Goal: Contribute content: Contribute content

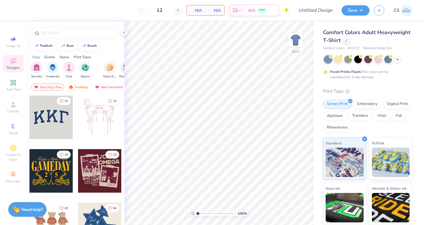
click at [348, 41] on icon at bounding box center [346, 40] width 3 height 3
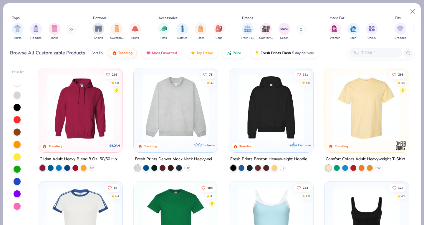
click at [31, 30] on div "filter for Hoodies" at bounding box center [36, 29] width 12 height 12
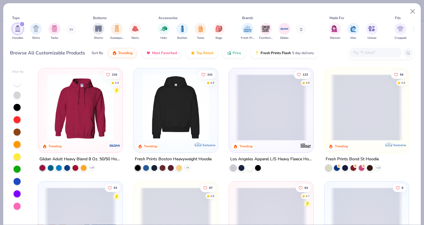
click at [69, 111] on img at bounding box center [80, 107] width 73 height 67
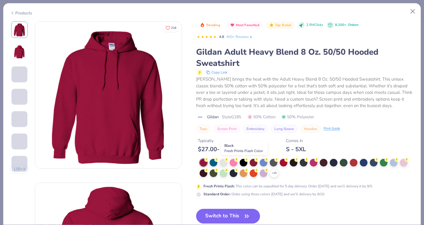
click at [243, 161] on div at bounding box center [244, 163] width 8 height 8
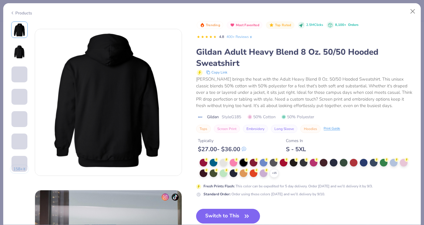
scroll to position [26, 0]
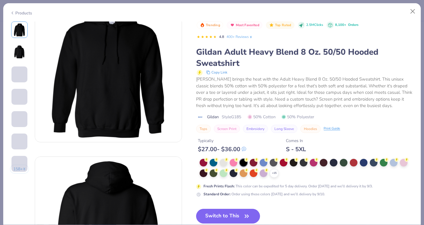
click at [229, 213] on button "Switch to This" at bounding box center [228, 216] width 64 height 15
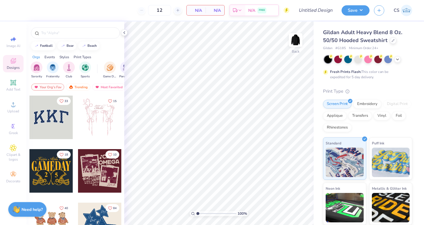
click at [53, 35] on input "text" at bounding box center [78, 33] width 75 height 6
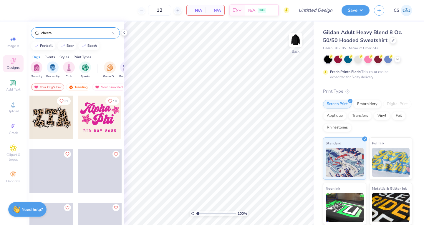
type input "cheeta"
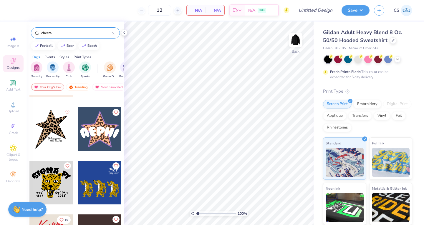
scroll to position [417, 0]
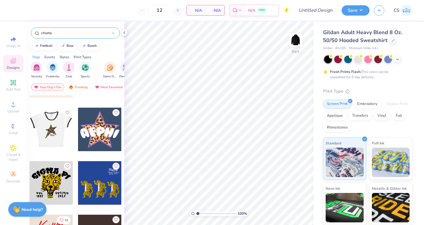
click at [51, 120] on div at bounding box center [51, 130] width 44 height 44
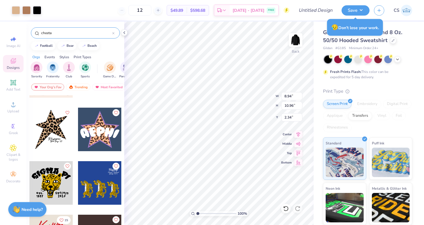
type input "2.34"
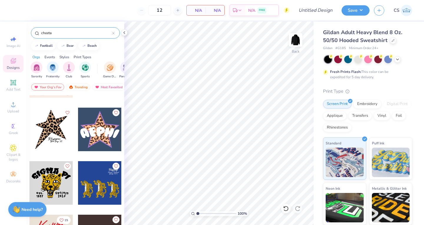
click at [296, 42] on img at bounding box center [296, 40] width 12 height 12
click at [51, 126] on div at bounding box center [51, 130] width 44 height 44
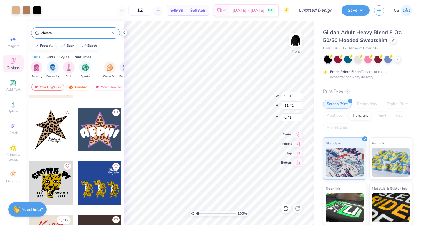
type input "6.41"
type input "7.27"
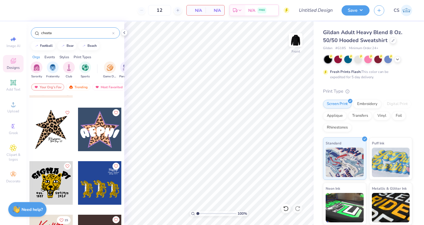
click at [47, 133] on div at bounding box center [51, 130] width 44 height 44
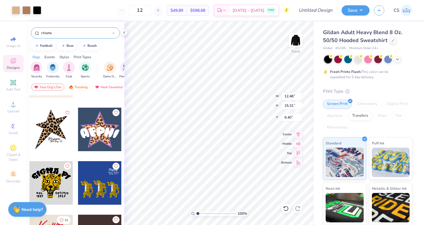
type input "12.48"
type input "15.31"
type input "6.00"
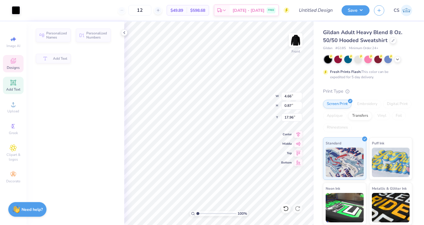
type input "4.66"
type input "0.87"
type input "17.96"
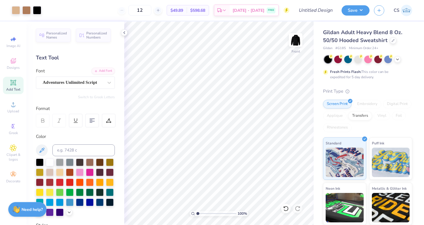
click at [10, 66] on span "Designs" at bounding box center [13, 67] width 13 height 5
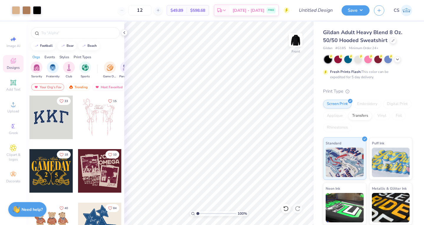
click at [53, 32] on input "text" at bounding box center [78, 33] width 75 height 6
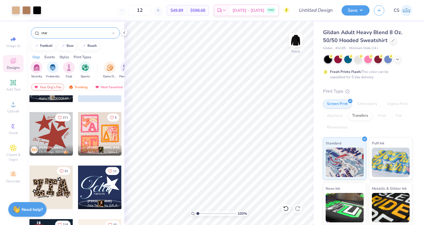
scroll to position [92, 0]
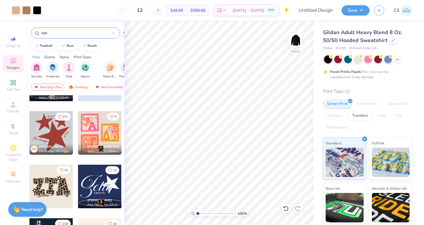
type input "star"
click at [54, 131] on div at bounding box center [51, 133] width 44 height 44
click at [36, 138] on div at bounding box center [51, 133] width 44 height 44
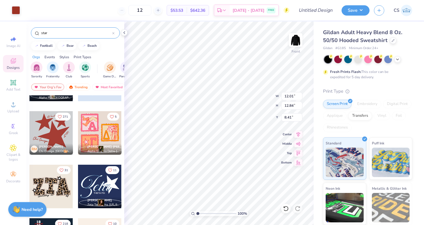
type input "12.01"
type input "12.84"
type input "8.41"
type input "8.77"
type input "10.47"
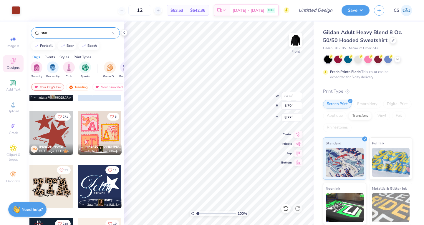
type input "10.44"
type input "11.17"
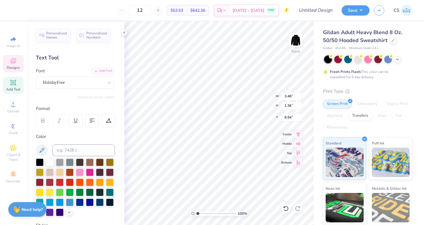
scroll to position [5, 1]
type textarea "i"
type textarea "beta gamma"
type input "16.99"
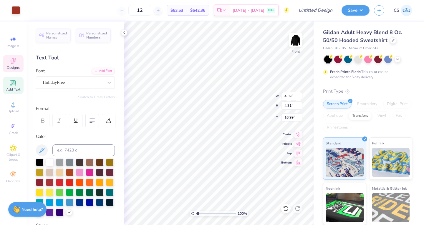
type input "6.03"
type input "5.70"
type input "7.35"
type input "7.06"
type input "6.67"
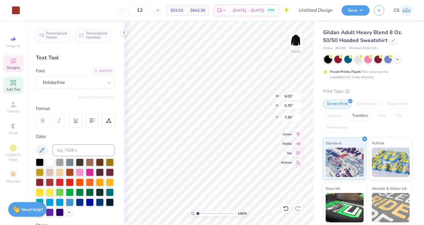
type input "6.38"
type input "5.95"
type input "5.62"
type input "12.48"
type input "15.31"
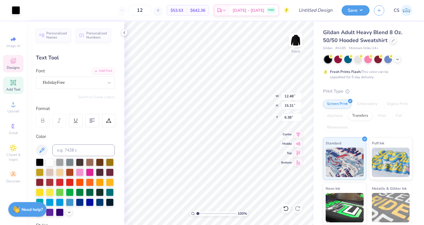
click at [286, 209] on icon at bounding box center [286, 209] width 6 height 6
type input "6.00"
click at [285, 213] on div at bounding box center [285, 208] width 9 height 9
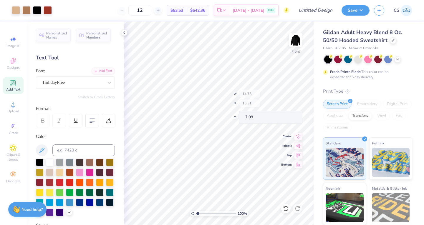
type input "7.09"
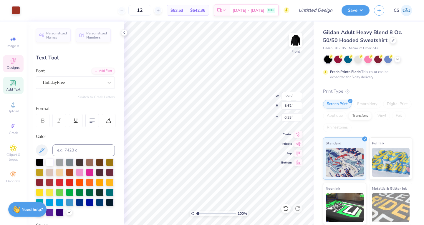
type input "6.33"
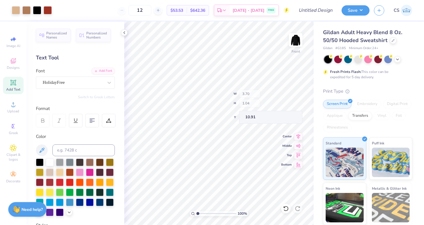
type input "10.91"
click at [10, 91] on span "Add Text" at bounding box center [13, 89] width 14 height 5
type textarea "K"
click at [87, 80] on div "Super Dream" at bounding box center [73, 82] width 62 height 9
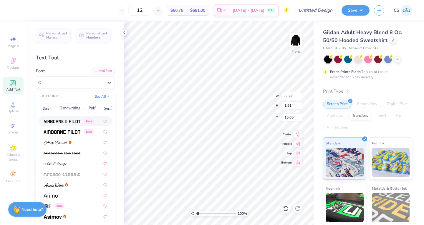
scroll to position [133, 0]
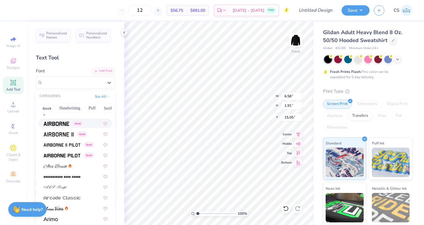
click at [62, 120] on div "Greek" at bounding box center [75, 124] width 74 height 10
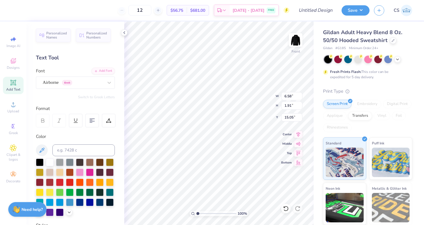
scroll to position [5, 1]
click at [60, 81] on div "Airborne Greek" at bounding box center [73, 82] width 62 height 9
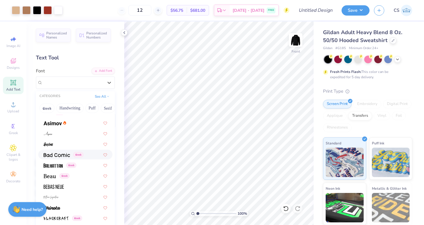
scroll to position [296, 0]
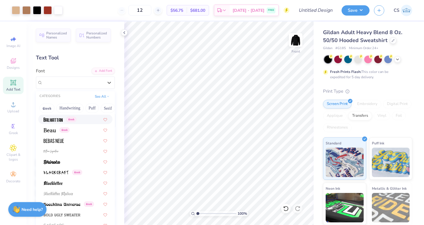
click at [49, 120] on img at bounding box center [53, 120] width 19 height 4
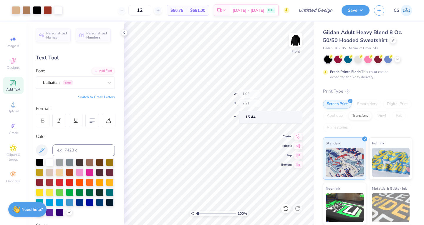
type input "15.44"
click at [61, 78] on div "Balhattan Greek" at bounding box center [75, 83] width 79 height 12
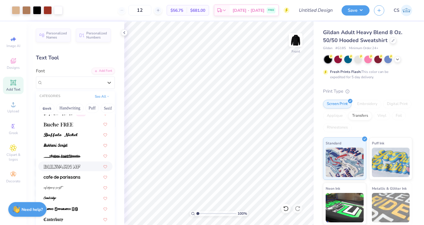
scroll to position [568, 0]
click at [49, 106] on button "Greek" at bounding box center [46, 108] width 15 height 9
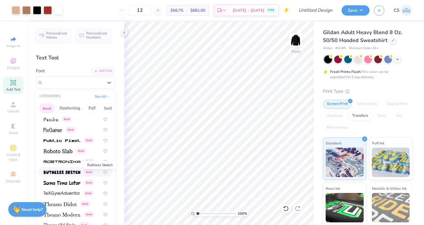
scroll to position [357, 0]
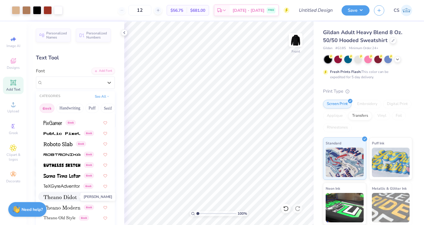
click at [55, 199] on img at bounding box center [60, 197] width 33 height 4
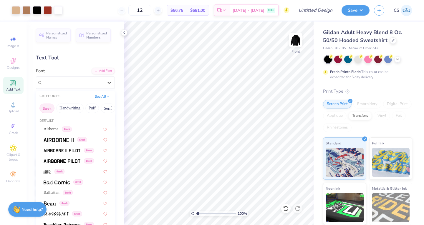
click at [64, 85] on div "[PERSON_NAME] Greek" at bounding box center [73, 82] width 62 height 9
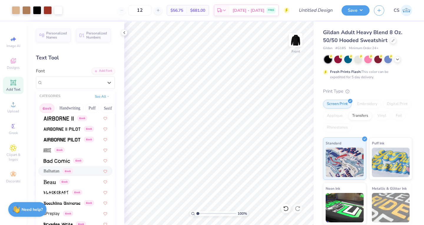
scroll to position [34, 0]
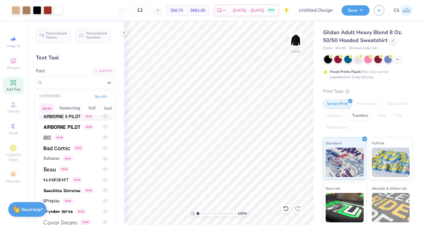
click at [99, 96] on button "See All" at bounding box center [102, 97] width 18 height 6
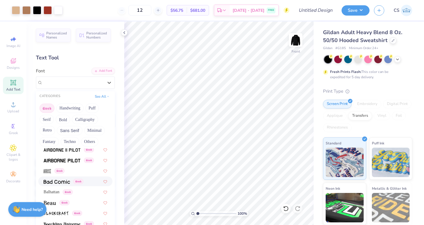
scroll to position [0, 0]
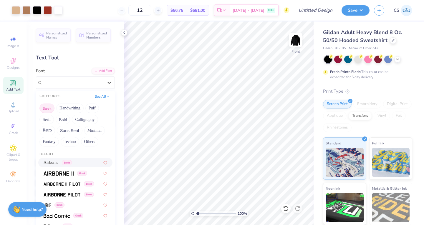
click at [97, 96] on button "See All" at bounding box center [102, 97] width 18 height 6
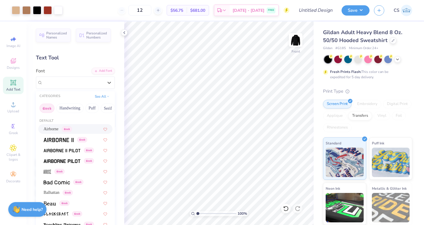
click at [49, 109] on button "Greek" at bounding box center [46, 108] width 15 height 9
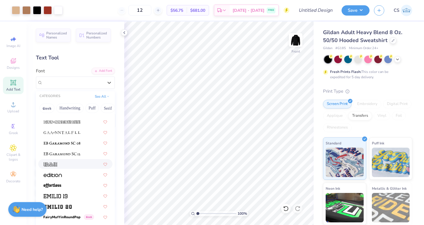
scroll to position [1199, 0]
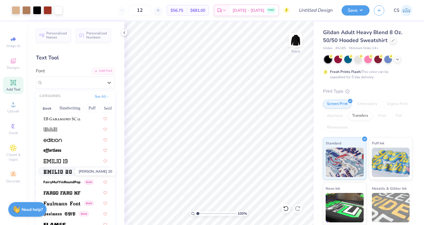
click at [66, 169] on span at bounding box center [58, 172] width 28 height 6
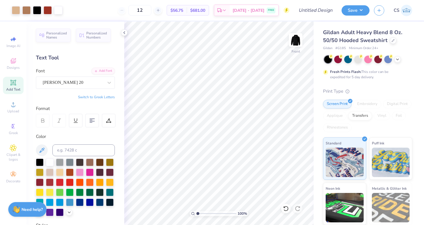
click at [71, 81] on div "[PERSON_NAME] 20" at bounding box center [73, 82] width 62 height 9
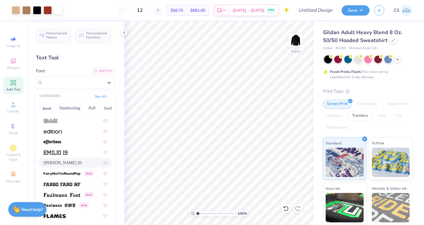
scroll to position [1208, 0]
click at [66, 151] on img at bounding box center [56, 153] width 24 height 4
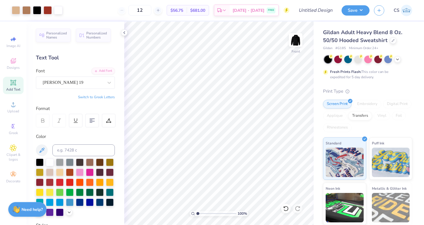
click at [66, 80] on div "[PERSON_NAME] 19" at bounding box center [73, 82] width 62 height 9
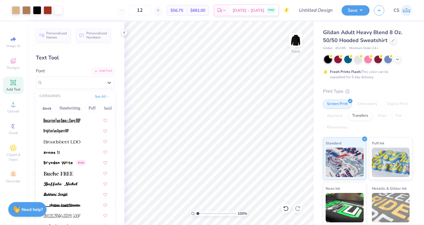
scroll to position [518, 0]
click at [66, 216] on img at bounding box center [62, 217] width 37 height 4
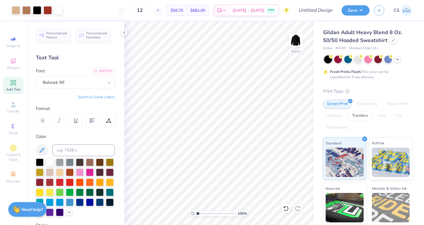
click at [56, 84] on div "Bulwark NF" at bounding box center [73, 82] width 62 height 9
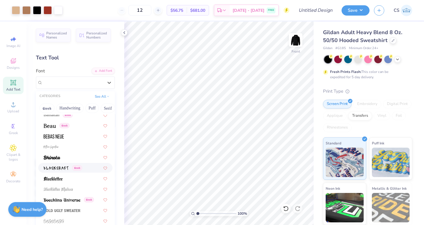
scroll to position [301, 0]
click at [75, 135] on div at bounding box center [76, 136] width 64 height 6
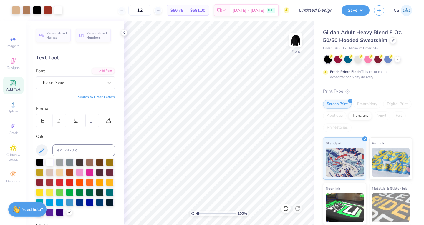
click at [68, 82] on div "Bebas Neue" at bounding box center [73, 82] width 62 height 9
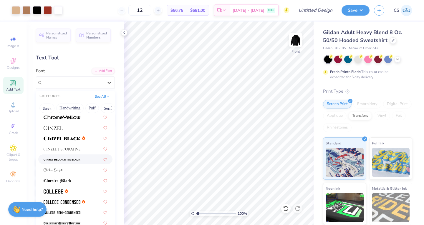
scroll to position [735, 0]
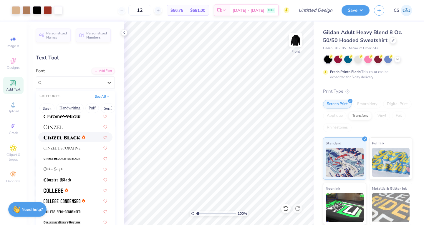
click at [57, 137] on img at bounding box center [62, 138] width 37 height 4
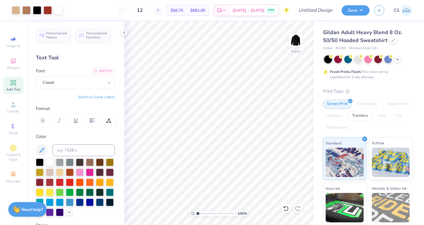
click at [63, 79] on div at bounding box center [73, 83] width 61 height 8
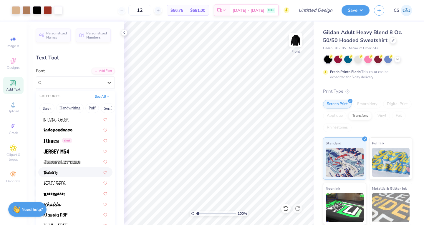
scroll to position [1650, 0]
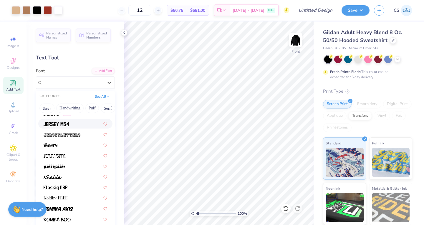
click at [68, 122] on img at bounding box center [56, 124] width 25 height 4
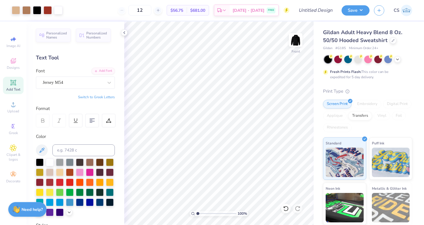
click at [70, 83] on div "Jersey M54" at bounding box center [73, 82] width 62 height 9
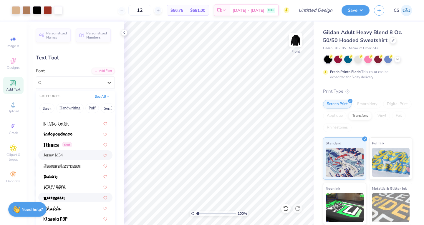
scroll to position [1617, 0]
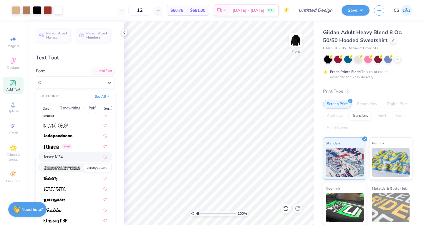
click at [64, 167] on img at bounding box center [62, 168] width 37 height 4
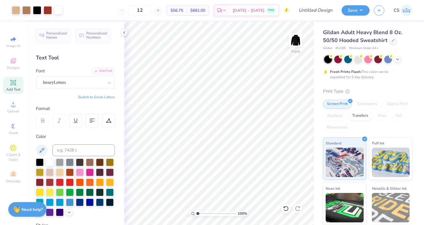
click at [18, 83] on div "Add Text" at bounding box center [13, 85] width 21 height 17
type textarea "A"
click at [55, 86] on div at bounding box center [73, 83] width 61 height 8
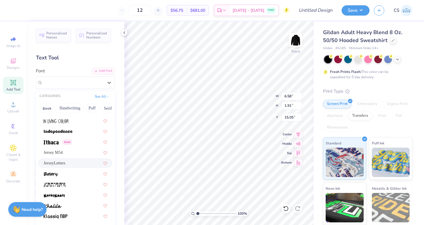
scroll to position [1621, 0]
click at [65, 164] on span "JerseyLetters" at bounding box center [55, 163] width 22 height 6
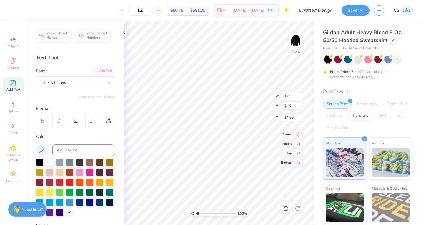
type input "16.54"
click at [14, 85] on icon at bounding box center [13, 82] width 7 height 7
type input "6.58"
type input "1.91"
type input "15.05"
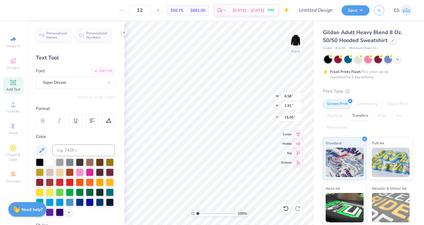
scroll to position [5, 1]
type textarea "O"
click at [82, 82] on div "Super Dream" at bounding box center [73, 82] width 62 height 9
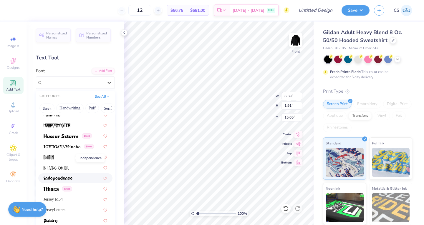
scroll to position [1595, 0]
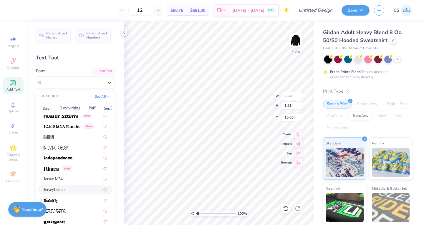
click at [66, 193] on div "JerseyLetters" at bounding box center [75, 190] width 74 height 10
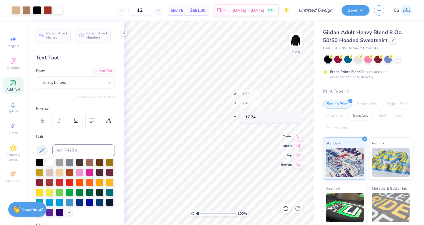
type input "17.74"
type input "18.08"
type input "1.89"
type input "16.54"
type input "1.96"
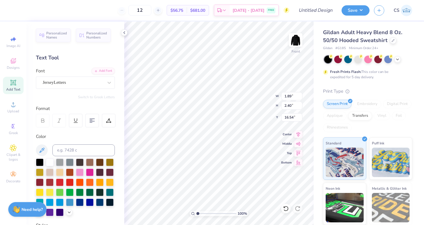
type input "15.34"
type input "1.89"
type input "17.32"
type input "1.52"
type input "17.72"
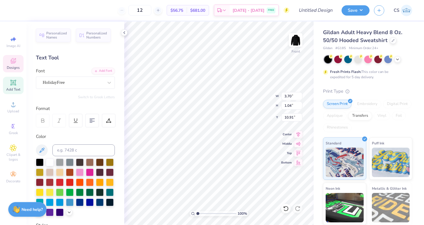
scroll to position [5, 1]
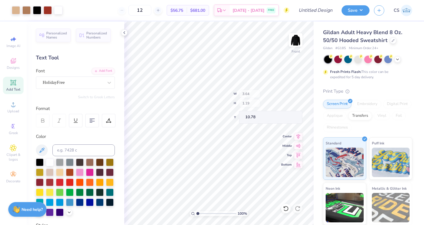
type input "3.64"
type input "1.19"
type input "10.78"
type input "11.01"
click at [9, 82] on div "Add Text" at bounding box center [13, 85] width 21 height 17
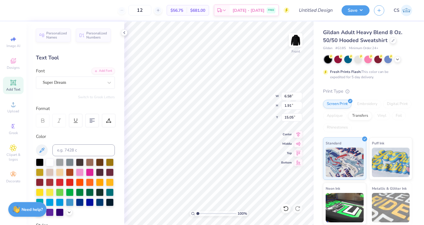
type textarea "T"
type textarea "70"
click at [59, 81] on div "Super Dream" at bounding box center [73, 82] width 62 height 9
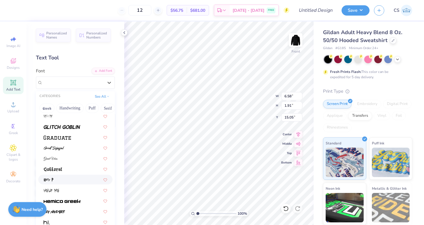
scroll to position [1414, 0]
click at [60, 136] on img at bounding box center [57, 138] width 27 height 4
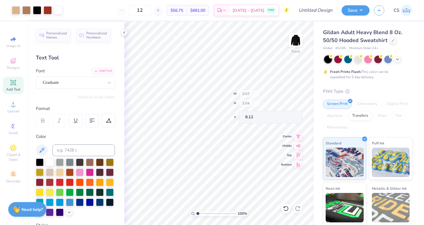
type input "8.12"
click at [67, 84] on div "Graduate" at bounding box center [73, 82] width 62 height 9
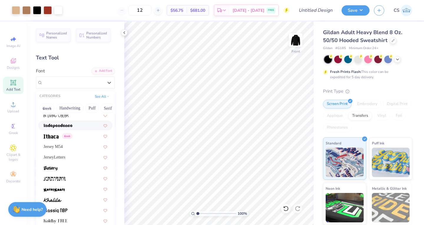
scroll to position [1631, 0]
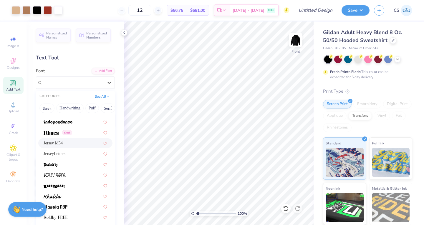
click at [58, 139] on div "Jersey M54" at bounding box center [75, 144] width 74 height 10
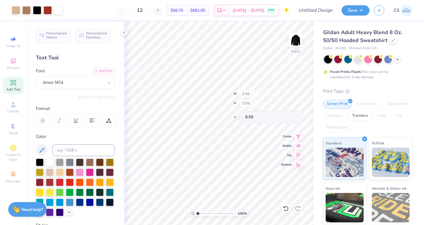
type input "8.59"
click at [293, 45] on img at bounding box center [296, 40] width 12 height 12
click at [16, 147] on icon at bounding box center [13, 148] width 6 height 6
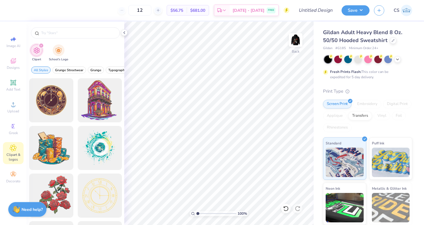
click at [11, 60] on icon at bounding box center [13, 60] width 7 height 7
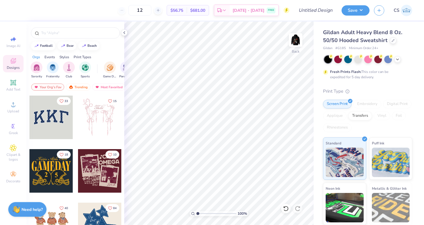
click at [48, 32] on input "text" at bounding box center [78, 33] width 75 height 6
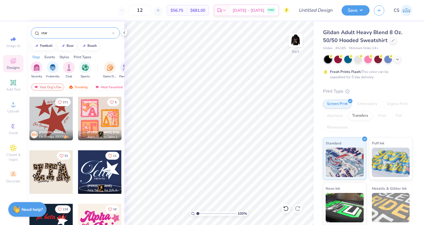
scroll to position [99, 0]
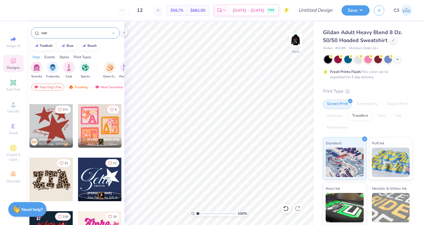
type input "star"
click at [51, 132] on div at bounding box center [51, 126] width 44 height 44
type input "4.07"
type input "1.75"
type input "9.16"
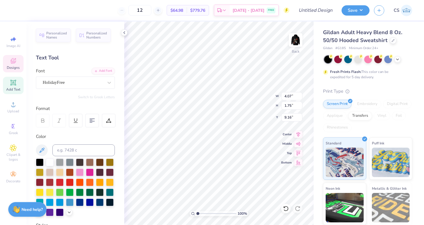
scroll to position [5, 1]
type textarea "C"
type textarea "Kappa Alpha Theta"
type input "8.44"
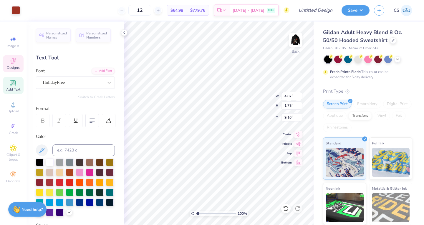
type input "8.41"
type input "4.93"
type input "7.85"
type input "2.31"
type input "8.93"
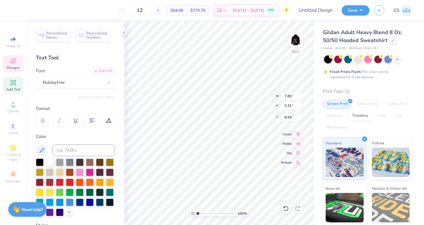
type input "8.02"
type input "1.20"
type input "9.47"
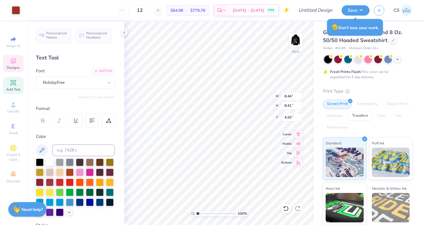
type input "2.88"
type input "2.87"
type input "10.47"
type input "1.32"
type input "1.78"
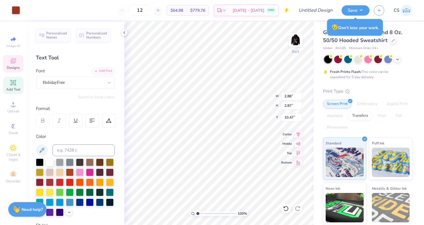
type input "7.62"
type input "6.60"
type input "8.02"
type input "1.20"
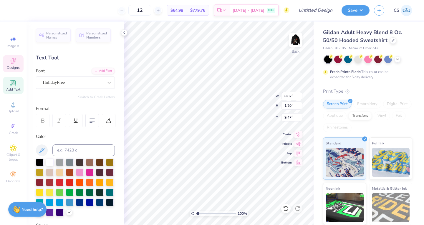
type input "4.23"
click at [51, 162] on div at bounding box center [50, 163] width 8 height 8
type input "4.59"
type input "0.69"
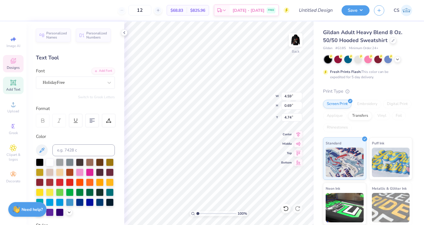
type input "4.95"
type input "1.65185147757431"
type input "2.30"
type input "2.18"
type input "5.41"
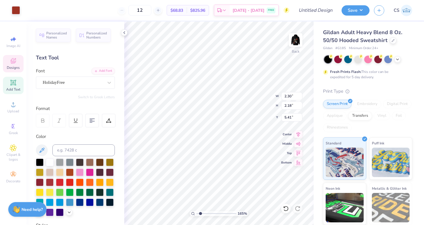
type input "1.65185147757431"
type input "2.88"
type input "2.87"
type input "10.47"
type input "1.65185147757431"
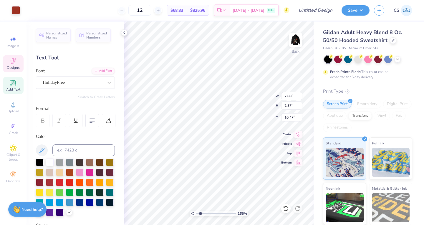
type input "1.59"
type input "11.75"
type input "1.65185147757431"
type input "6.16"
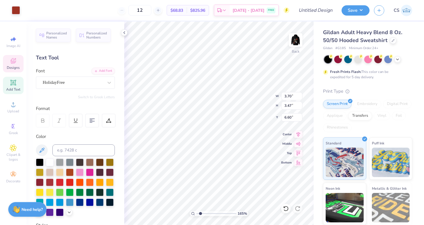
type input "1.65185147757431"
type input "1.44"
type input "1.36"
type input "8.72"
click at [239, 138] on div "165 % Back W 1.44 1.44 " H 1.36 1.36 " Y 8.72 8.72 " Center Middle Top Bottom" at bounding box center [219, 124] width 190 height 204
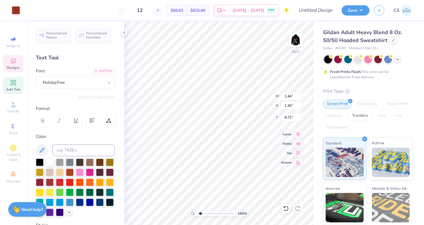
type input "1.65185147757431"
type input "3.68"
type input "1.70629424297711"
type input "2.30"
type input "2.18"
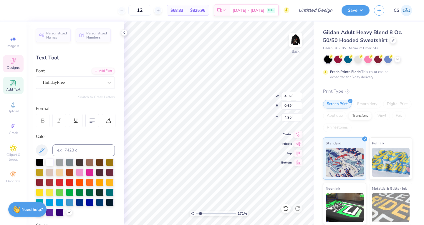
type input "5.07"
type input "1.70629424297711"
type input "1.67"
type input "1.57"
type input "1.70629424297711"
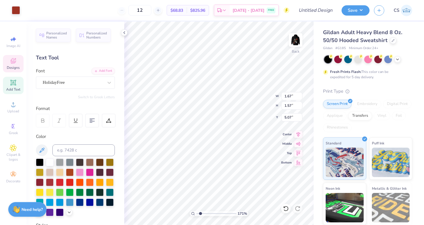
type input "5.30"
type input "1.70629424297711"
type input "1.59"
type input "6.16"
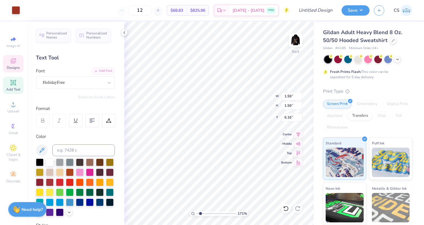
type input "1.70629424297711"
type input "0.92"
type input "6.83"
type input "1.70629424297711"
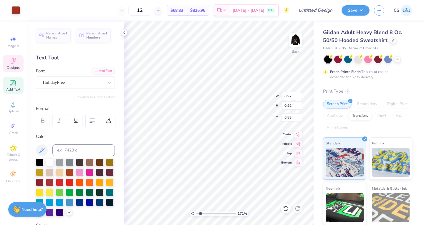
type input "6.33"
type input "1"
click at [299, 42] on img at bounding box center [296, 40] width 12 height 12
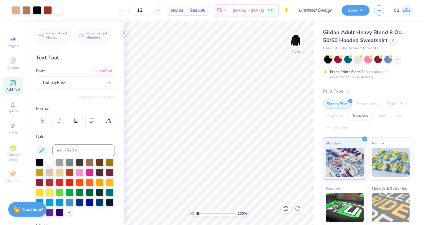
click at [352, 14] on button "Save" at bounding box center [356, 10] width 28 height 10
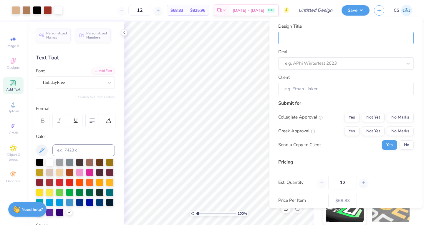
click at [314, 39] on input "Design Title" at bounding box center [347, 38] width 136 height 13
type input "T"
type input "Th"
type input "The"
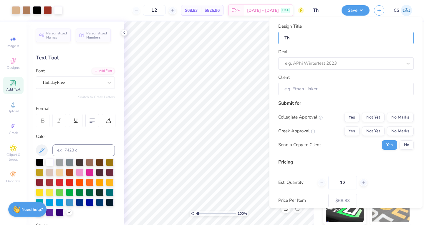
type input "The"
type input "Thet"
type input "Theta"
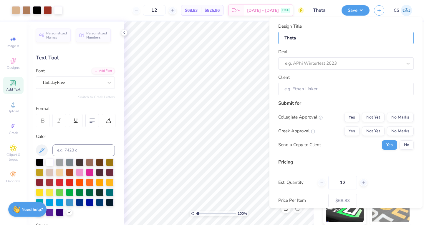
type input "Theta"
type input "Theta P"
type input "Theta PR"
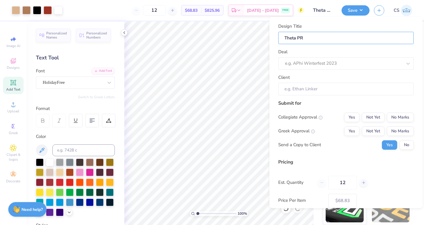
type input "Theta PR"
click at [296, 62] on div at bounding box center [343, 64] width 117 height 8
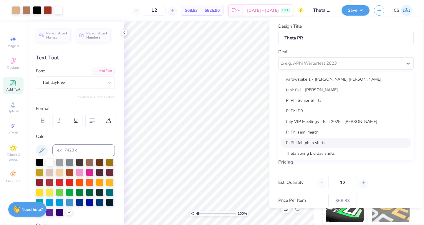
scroll to position [75, 0]
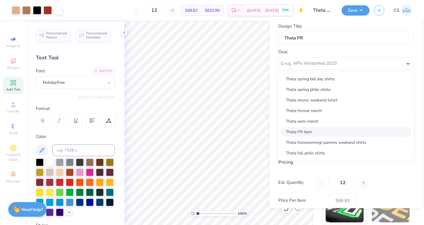
click at [303, 133] on div "Theta PR item" at bounding box center [346, 132] width 131 height 10
type input "[PERSON_NAME]"
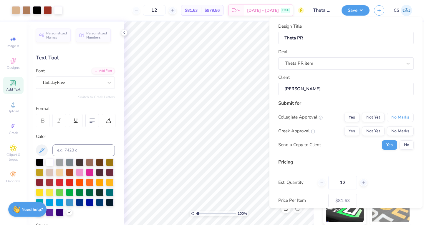
click at [393, 117] on button "No Marks" at bounding box center [400, 117] width 27 height 9
click at [371, 131] on button "Not Yet" at bounding box center [373, 130] width 23 height 9
type input "$81.63"
click at [399, 150] on div "Submit for Collegiate Approval Yes Not Yet No Marks Greek Approval Yes Not Yet …" at bounding box center [347, 127] width 136 height 55
click at [401, 146] on button "No" at bounding box center [407, 144] width 14 height 9
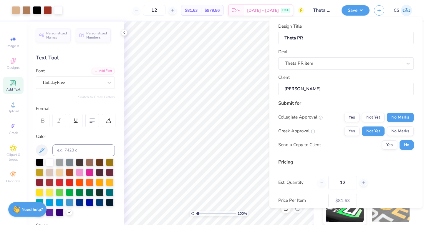
click at [347, 178] on input "12" at bounding box center [343, 183] width 29 height 14
type input "1"
type input "0"
type input "0200"
type input "200"
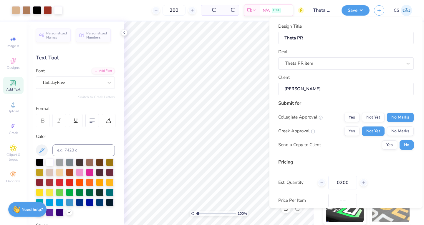
type input "$33.19"
click at [340, 183] on input "0200" at bounding box center [343, 183] width 29 height 14
type input "200"
click at [337, 163] on div "Pricing" at bounding box center [347, 162] width 136 height 7
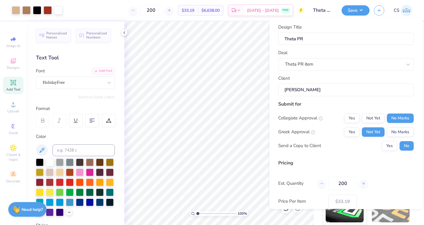
scroll to position [33, 0]
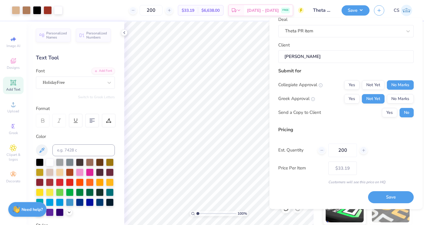
click at [373, 199] on button "Save" at bounding box center [391, 198] width 46 height 12
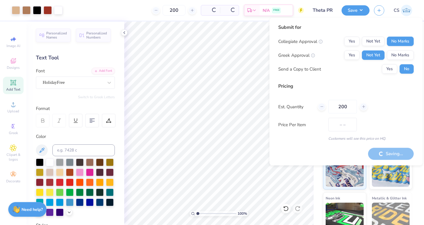
type input "$33.19"
